Goal: Entertainment & Leisure: Browse casually

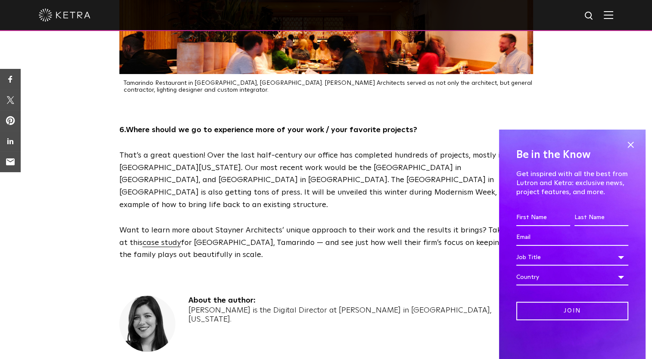
scroll to position [2298, 0]
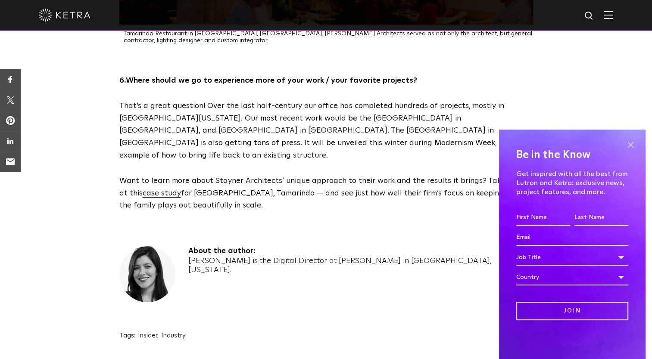
click at [634, 143] on span at bounding box center [630, 144] width 13 height 13
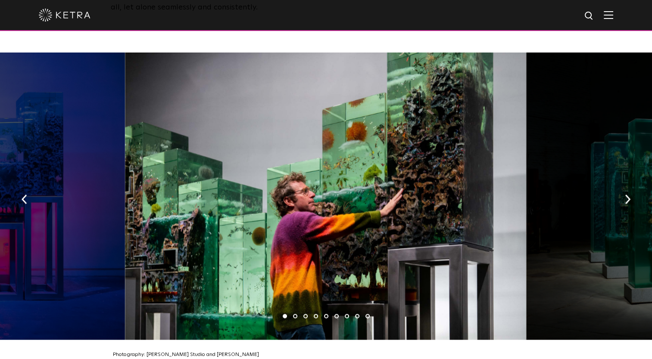
scroll to position [1289, 0]
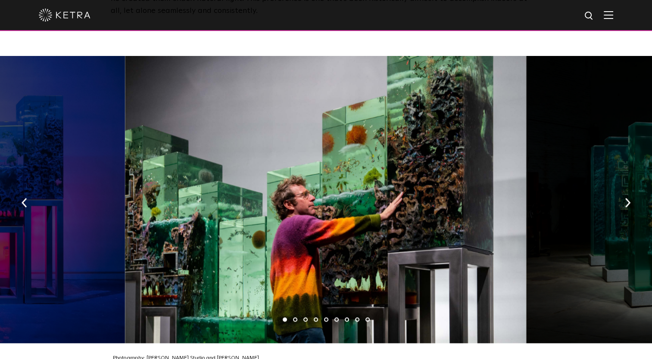
click at [294, 318] on li "2" at bounding box center [295, 320] width 4 height 4
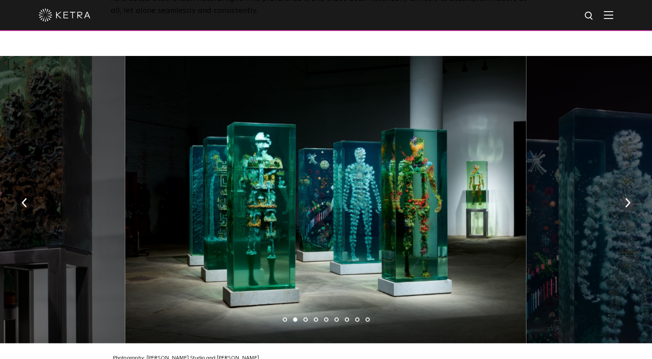
click at [305, 318] on li "3" at bounding box center [305, 320] width 4 height 4
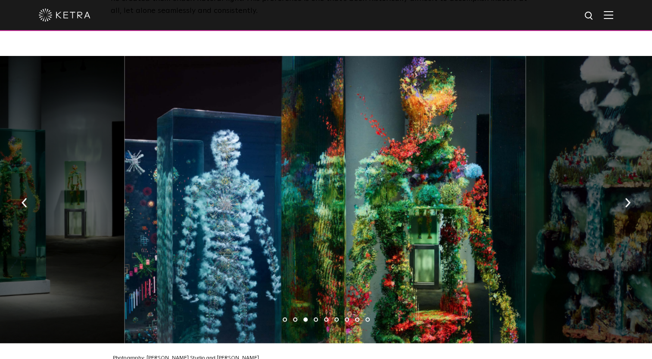
click at [315, 318] on li "4" at bounding box center [316, 320] width 4 height 4
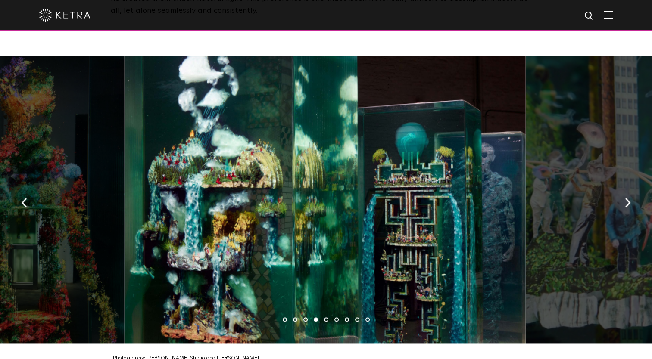
click at [326, 318] on li "5" at bounding box center [326, 320] width 4 height 4
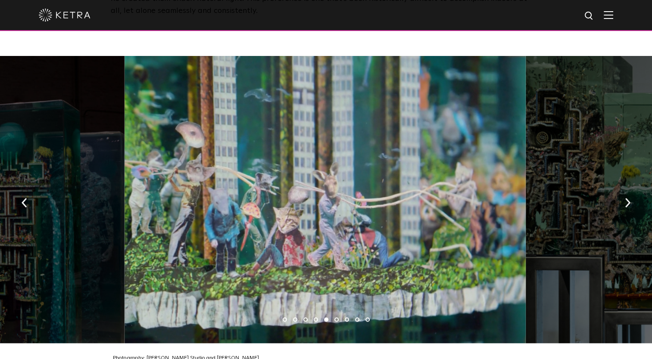
click at [335, 318] on li "6" at bounding box center [336, 320] width 4 height 4
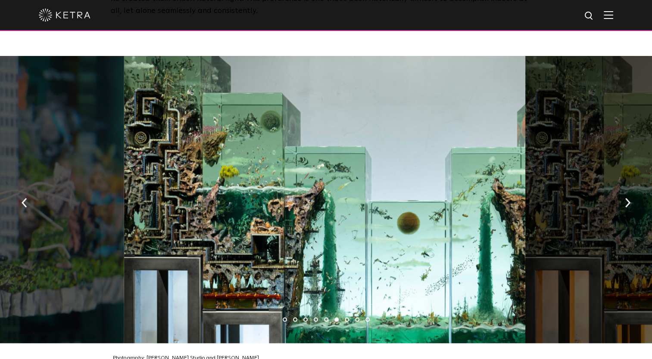
click at [346, 318] on li "7" at bounding box center [347, 320] width 4 height 4
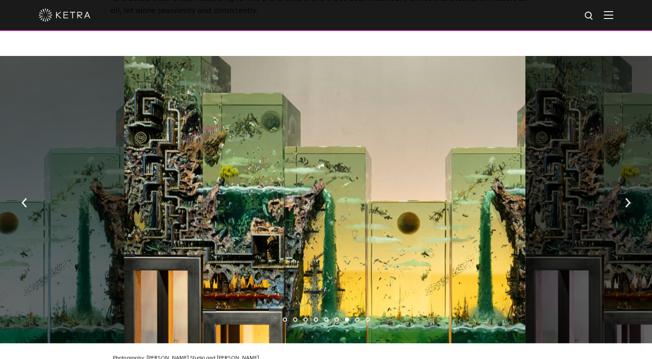
click at [357, 318] on li "8" at bounding box center [357, 320] width 4 height 4
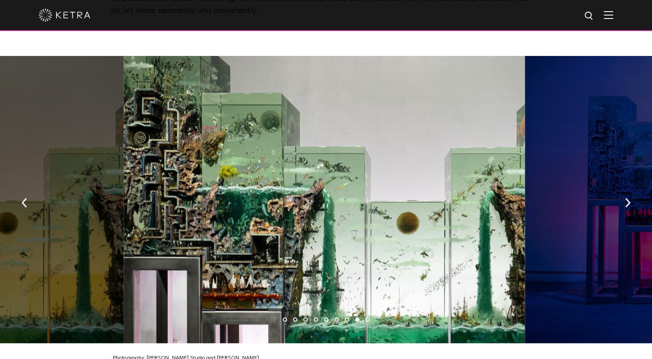
click at [367, 318] on li "9" at bounding box center [367, 320] width 4 height 4
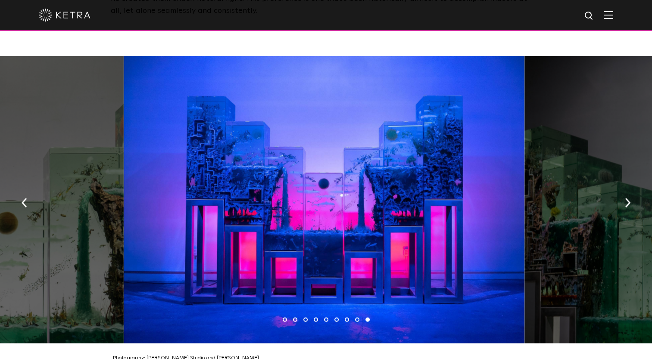
click at [358, 318] on li "8" at bounding box center [357, 320] width 4 height 4
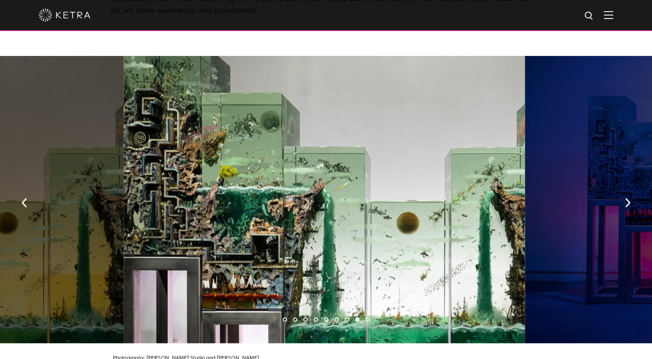
click at [336, 318] on li "6" at bounding box center [336, 320] width 4 height 4
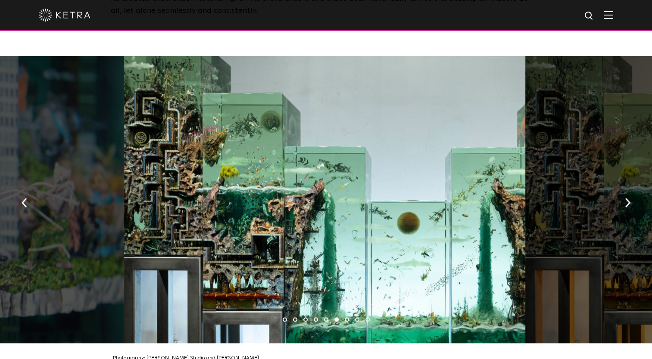
click at [356, 318] on li "8" at bounding box center [357, 320] width 4 height 4
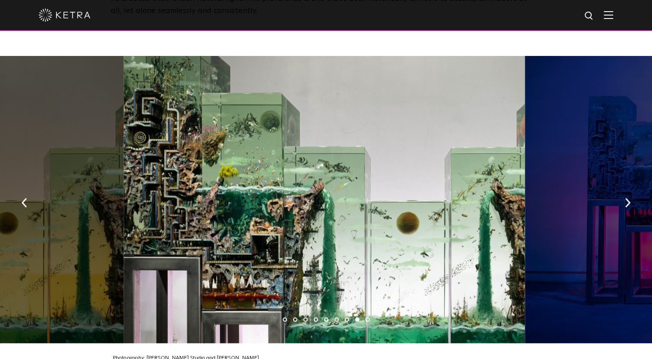
click at [337, 318] on li "6" at bounding box center [336, 320] width 4 height 4
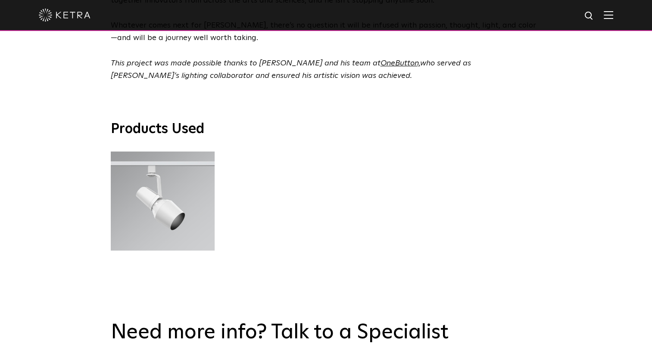
scroll to position [2297, 0]
